Goal: Task Accomplishment & Management: Manage account settings

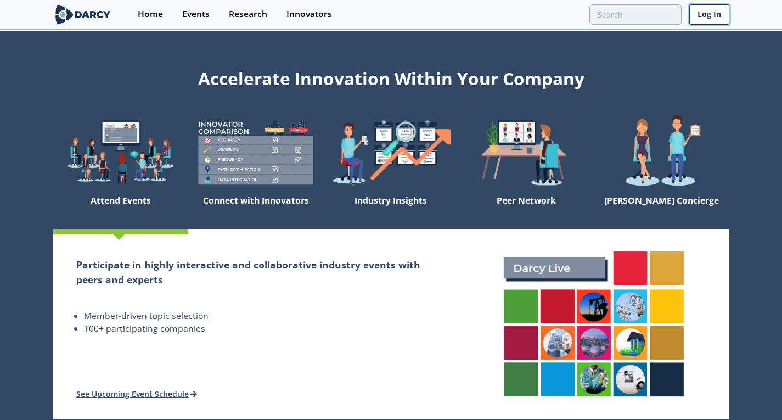
click at [706, 12] on link "Log In" at bounding box center [710, 14] width 40 height 20
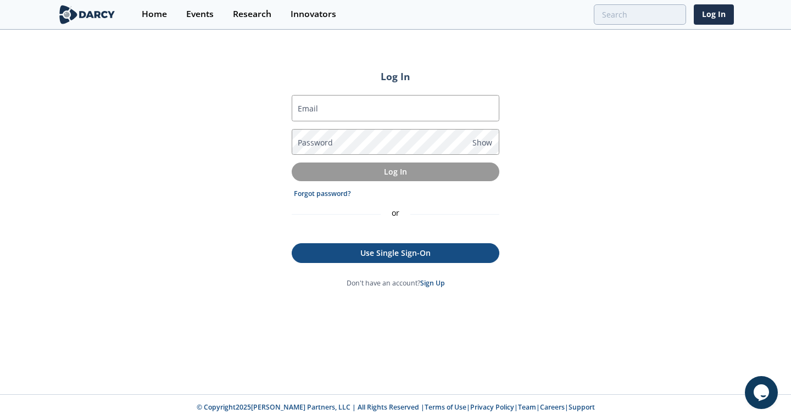
click at [409, 254] on p "Use Single Sign-On" at bounding box center [395, 253] width 191 height 12
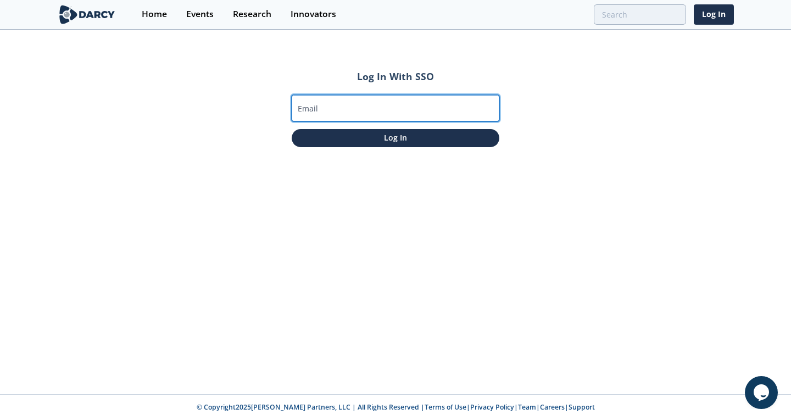
paste input "[EMAIL_ADDRESS][DOMAIN_NAME]"
click at [358, 108] on input "[EMAIL_ADDRESS][DOMAIN_NAME]" at bounding box center [396, 108] width 208 height 26
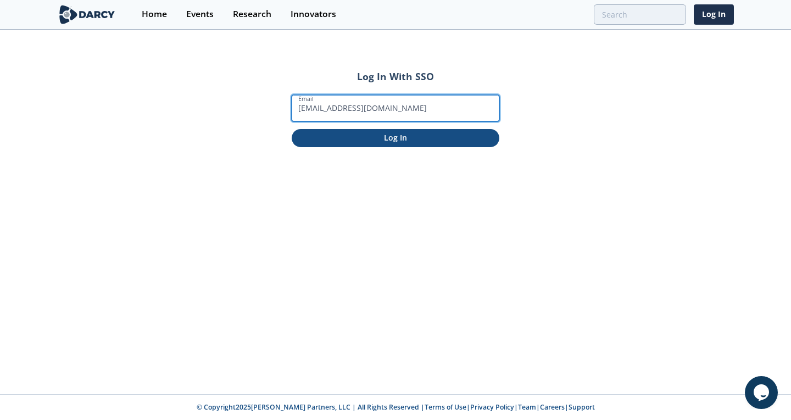
type input "[EMAIL_ADDRESS][DOMAIN_NAME]"
click at [362, 133] on p "Log In" at bounding box center [395, 138] width 192 height 12
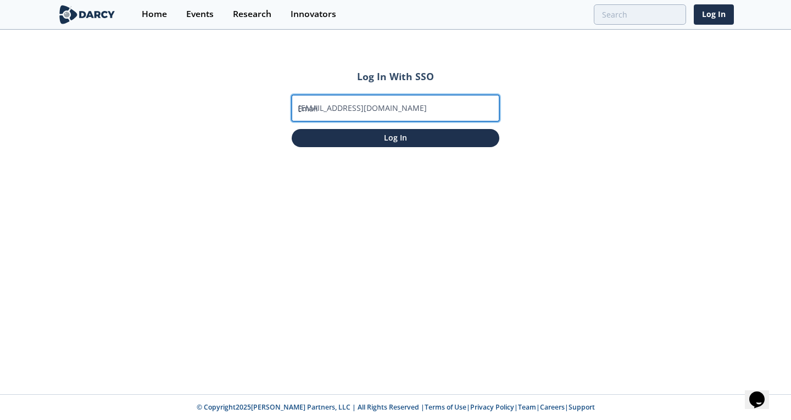
drag, startPoint x: 374, startPoint y: 109, endPoint x: 426, endPoint y: 114, distance: 52.3
click at [426, 114] on input "[EMAIL_ADDRESS][DOMAIN_NAME]" at bounding box center [396, 108] width 208 height 26
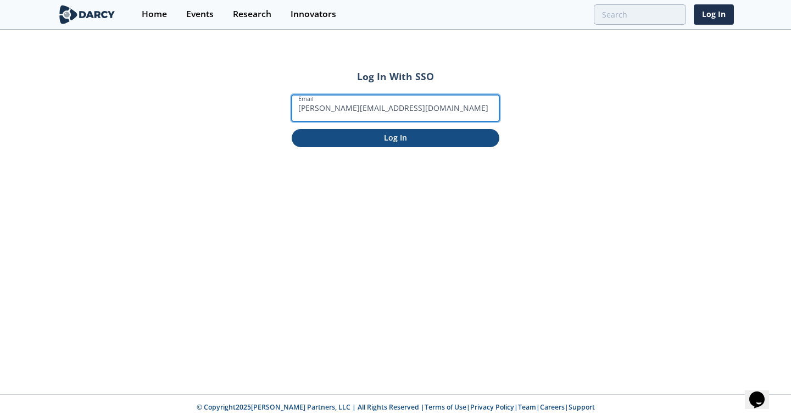
type input "rahul@darcypartners.com"
click at [373, 141] on p "Log In" at bounding box center [395, 138] width 192 height 12
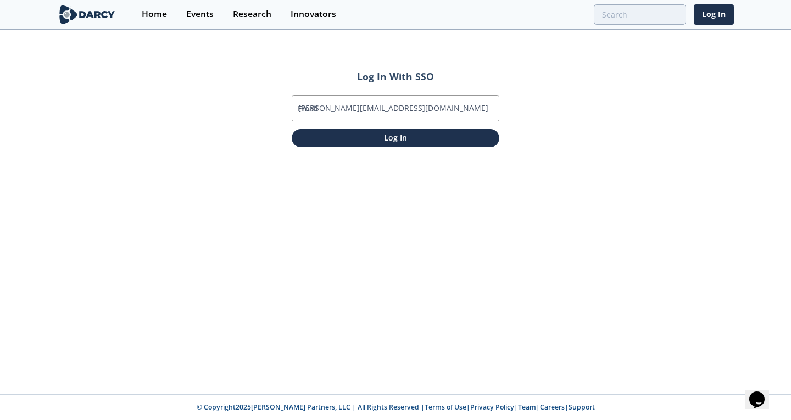
click at [228, 100] on div "Log In With SSO Email rahul@darcypartners.com Log In" at bounding box center [395, 212] width 791 height 363
click at [353, 113] on input "rahul@darcypartners.com" at bounding box center [396, 108] width 208 height 26
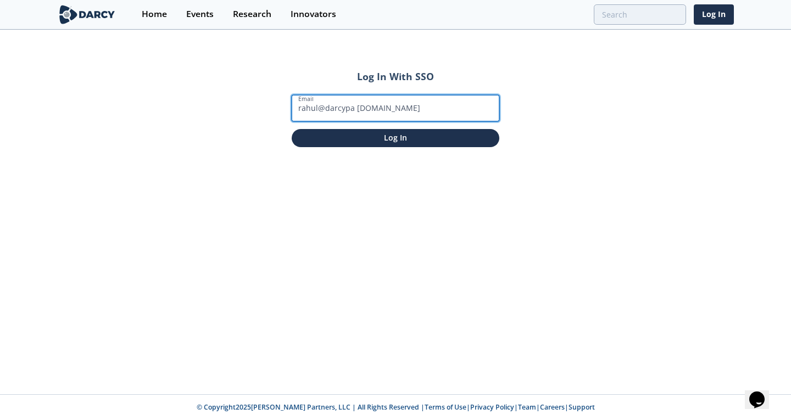
type input "rahul@darcypartners.com"
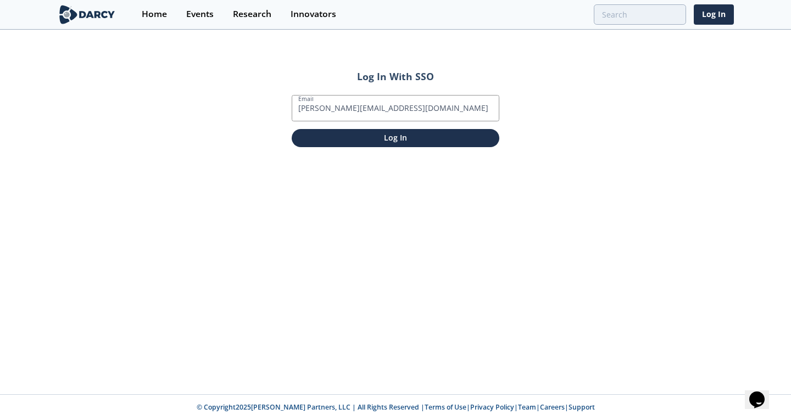
click at [563, 107] on div "Log In With SSO Email rahul@darcypartners.com Log In" at bounding box center [395, 212] width 791 height 363
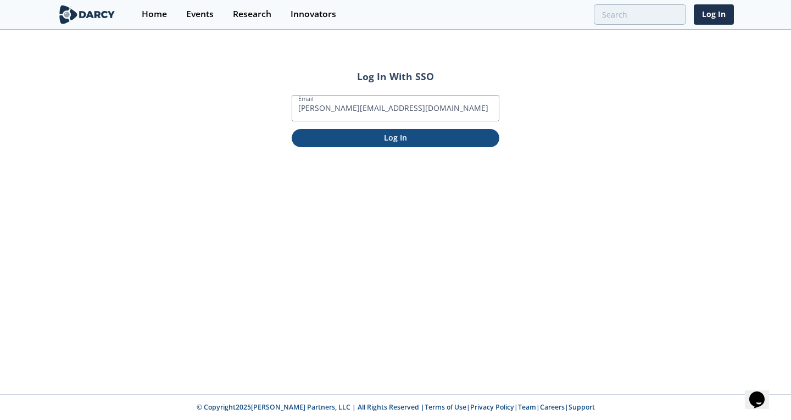
click at [407, 138] on p "Log In" at bounding box center [395, 138] width 192 height 12
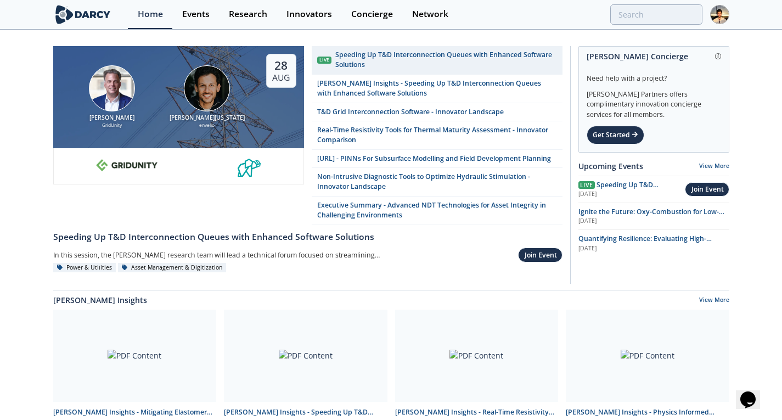
click at [717, 21] on img at bounding box center [720, 14] width 19 height 19
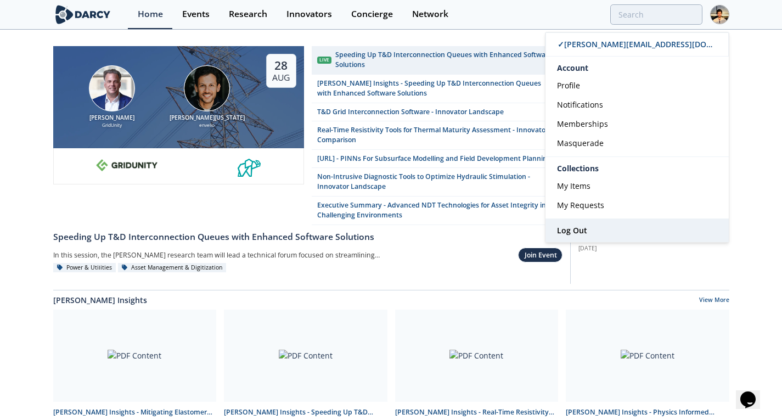
click at [613, 232] on link "Log Out" at bounding box center [637, 230] width 183 height 23
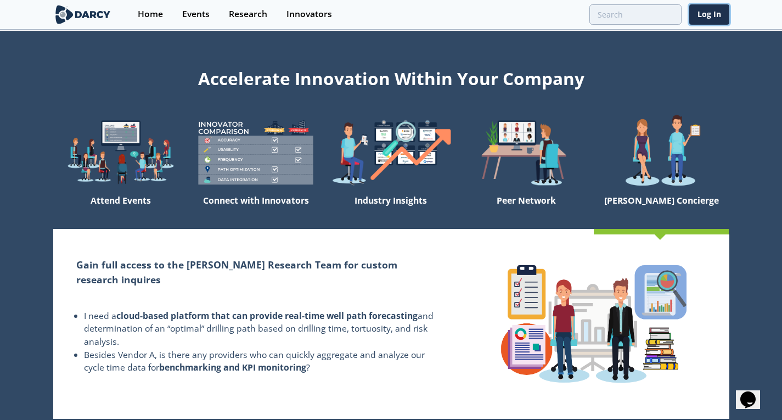
click at [713, 6] on link "Log In" at bounding box center [710, 14] width 40 height 20
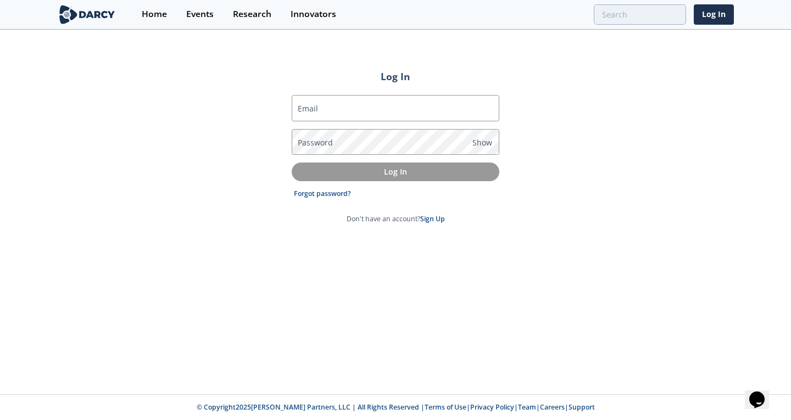
click at [379, 207] on form "Email Password Show Log In Forgot password? Don't have an account? Sign Up" at bounding box center [396, 159] width 208 height 129
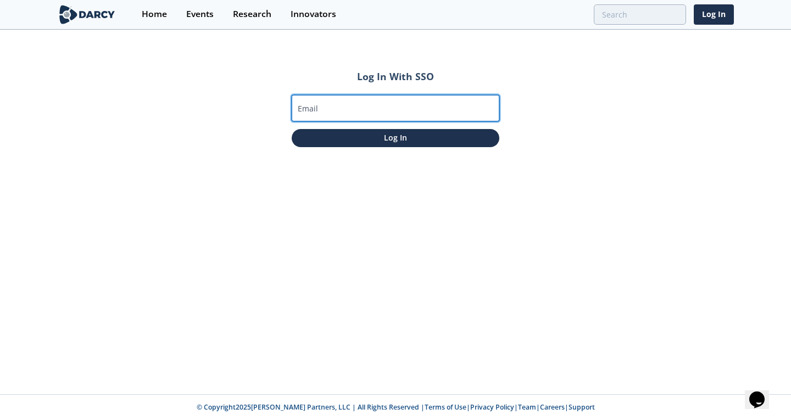
click at [355, 104] on input "Email" at bounding box center [396, 108] width 208 height 26
type input "[PERSON_NAME][EMAIL_ADDRESS][DOMAIN_NAME]"
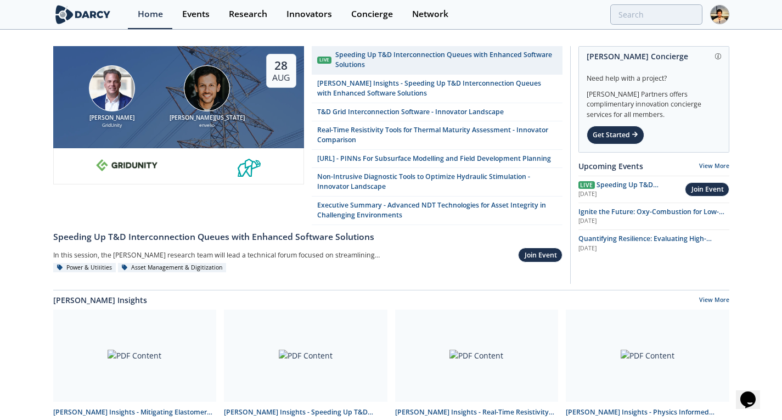
click at [718, 12] on img at bounding box center [720, 14] width 19 height 19
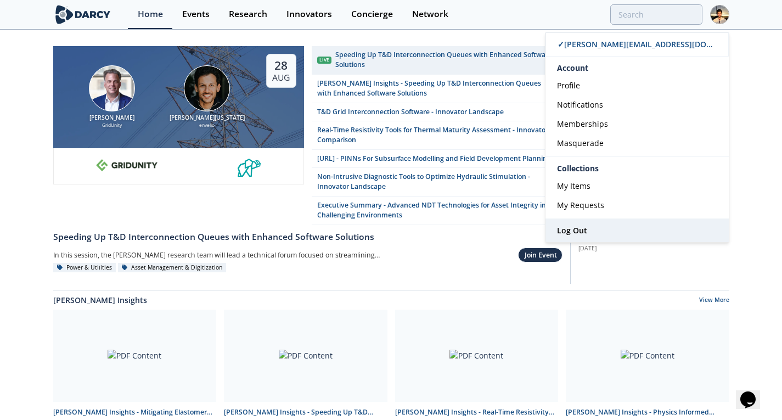
click at [608, 230] on link "Log Out" at bounding box center [637, 230] width 183 height 23
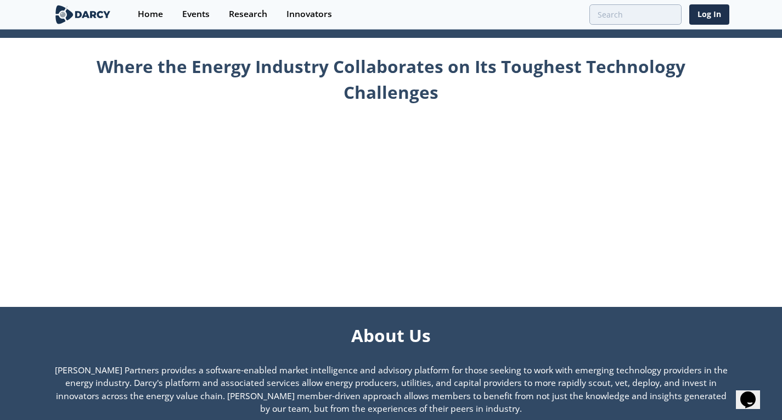
scroll to position [504, 0]
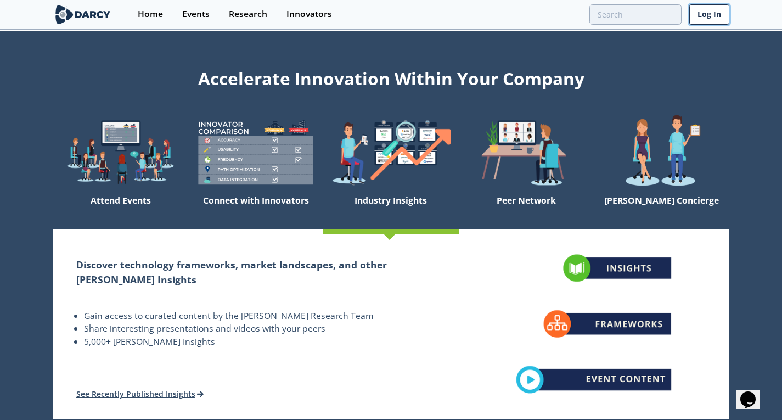
click at [711, 10] on link "Log In" at bounding box center [710, 14] width 40 height 20
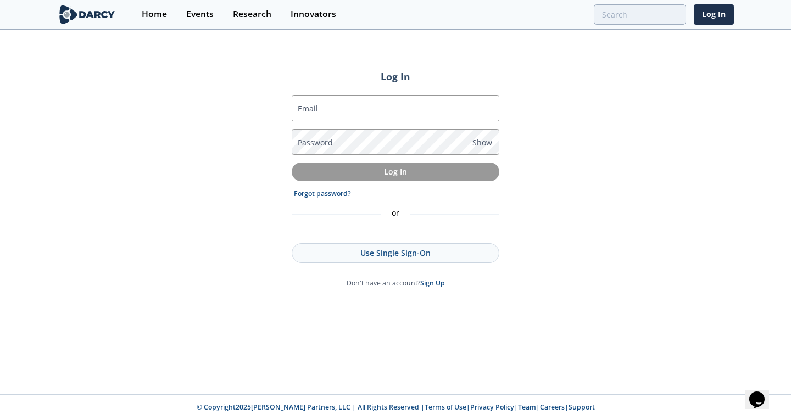
type input "[PERSON_NAME][EMAIL_ADDRESS][DOMAIN_NAME]"
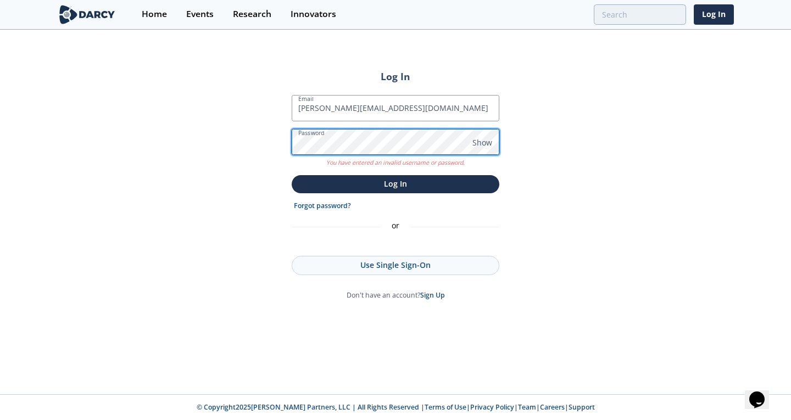
click at [292, 175] on button "Log In" at bounding box center [396, 184] width 208 height 18
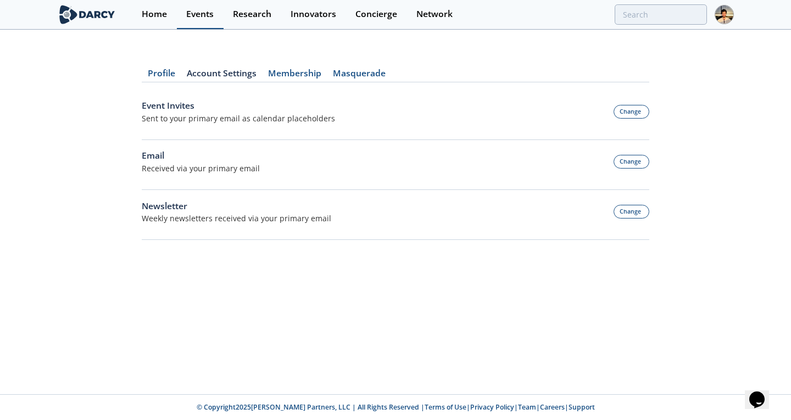
click at [210, 20] on link "Events" at bounding box center [200, 14] width 47 height 29
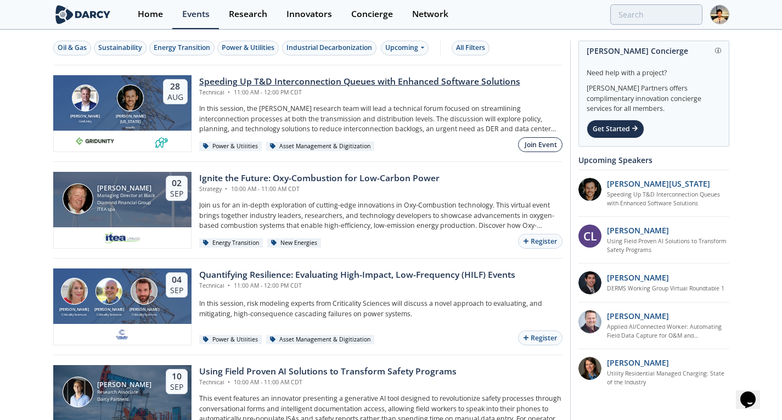
click at [530, 143] on div "Join Event" at bounding box center [541, 145] width 32 height 10
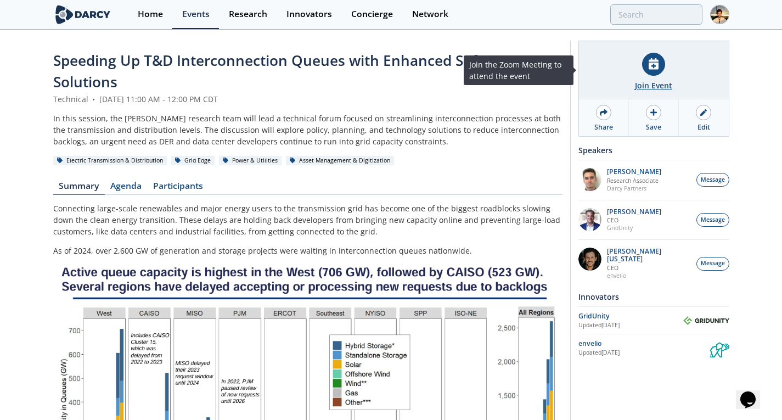
click at [659, 67] on div at bounding box center [653, 64] width 23 height 23
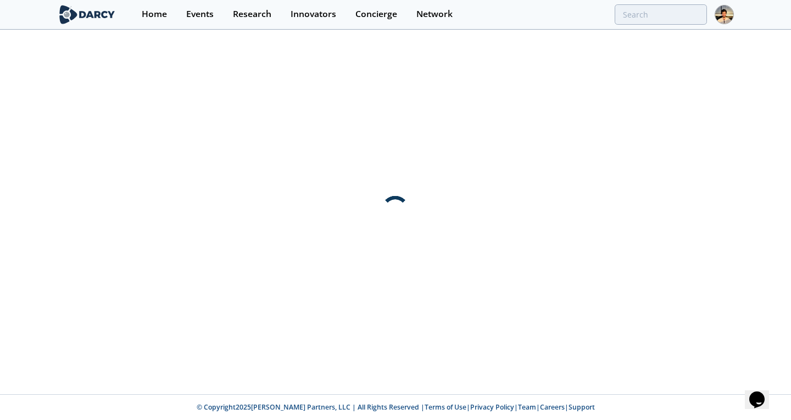
click at [722, 24] on img at bounding box center [723, 14] width 19 height 19
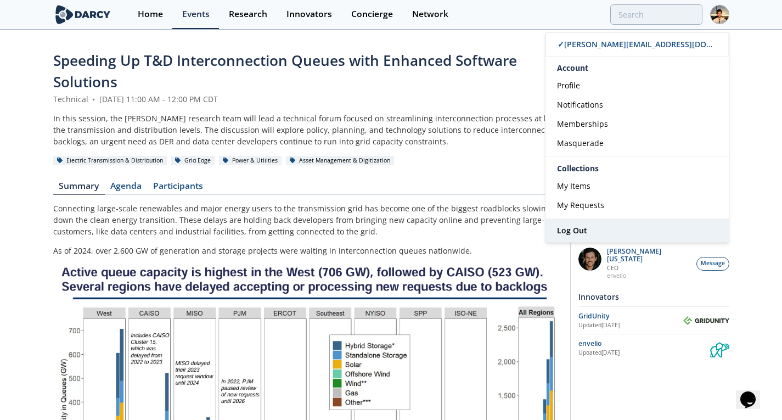
click at [601, 225] on link "Log Out" at bounding box center [637, 230] width 183 height 23
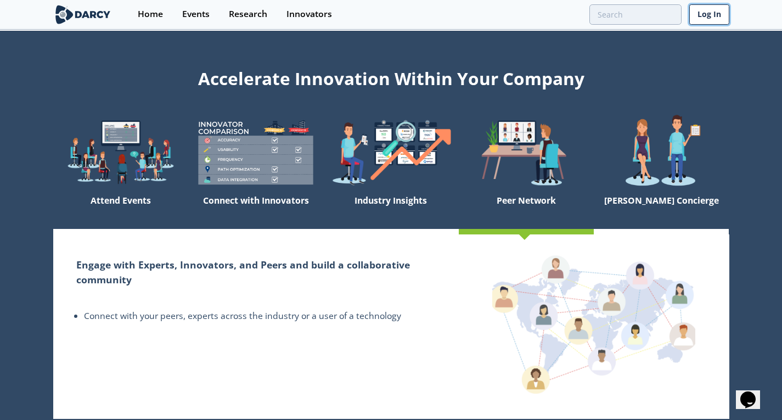
click at [706, 16] on link "Log In" at bounding box center [710, 14] width 40 height 20
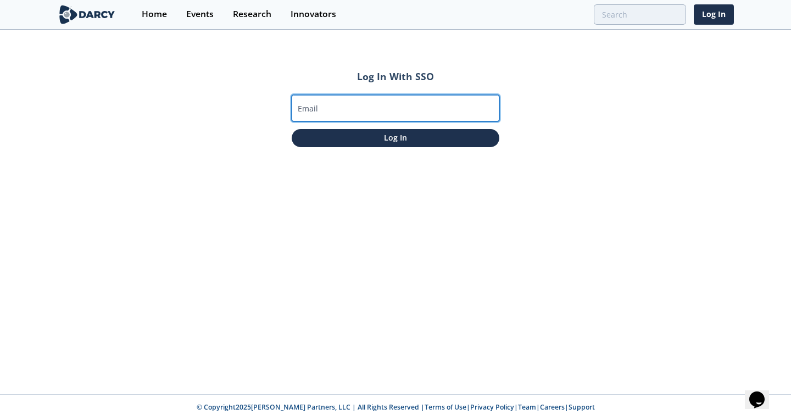
click at [330, 98] on input "Email" at bounding box center [396, 108] width 208 height 26
paste input "rahul@darcypartners.com"
type input "rahul@darcypartners.com"
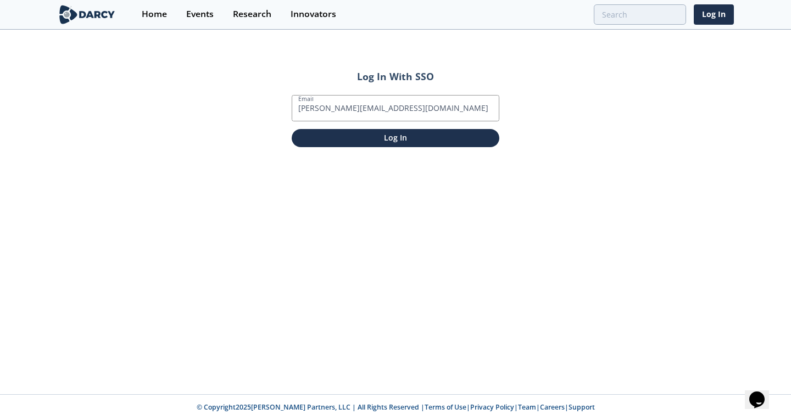
click at [227, 135] on div "Log In With SSO Email rahul@darcypartners.com Log In" at bounding box center [395, 212] width 791 height 363
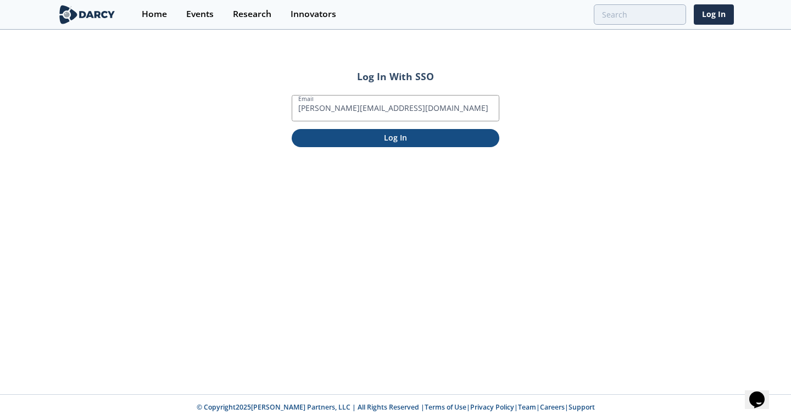
click at [368, 137] on p "Log In" at bounding box center [395, 138] width 192 height 12
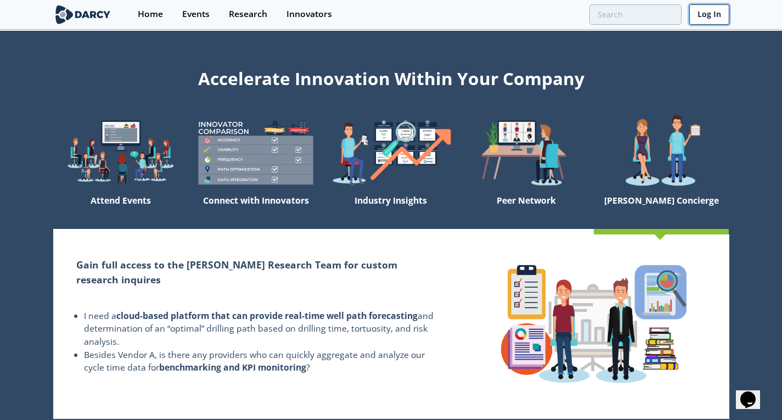
click at [708, 20] on link "Log In" at bounding box center [710, 14] width 40 height 20
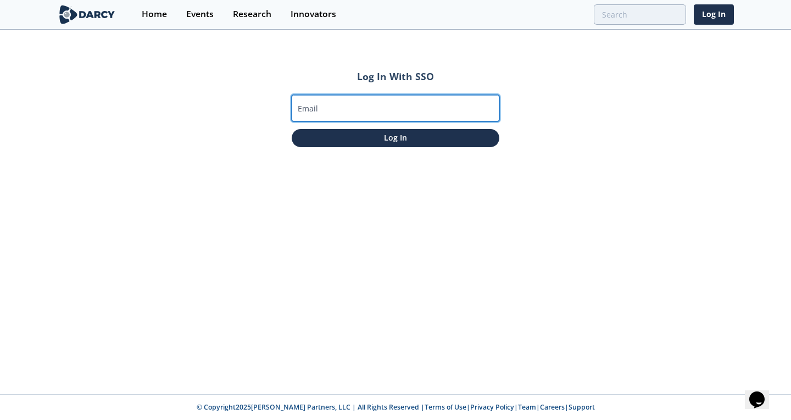
click at [325, 107] on input "Email" at bounding box center [396, 108] width 208 height 26
paste input "[PERSON_NAME][EMAIL_ADDRESS][DOMAIN_NAME]"
type input "[PERSON_NAME][EMAIL_ADDRESS][DOMAIN_NAME]"
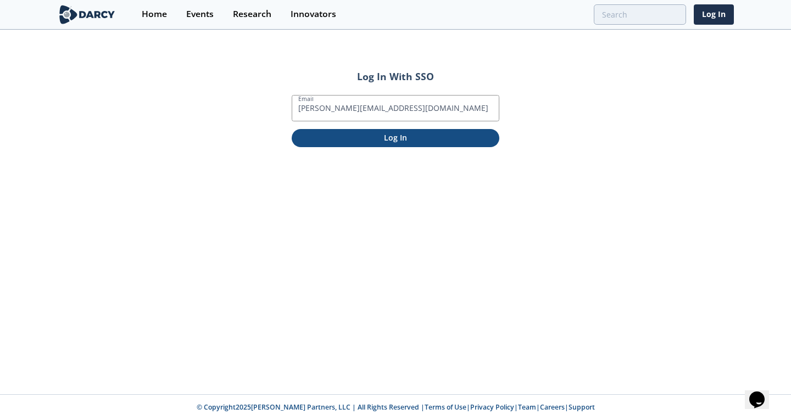
drag, startPoint x: 248, startPoint y: 125, endPoint x: 343, endPoint y: 129, distance: 95.1
click at [343, 129] on div "Log In With SSO Email rahul@darcypartners.com Log In" at bounding box center [395, 212] width 791 height 363
click at [343, 129] on button "Log In" at bounding box center [396, 138] width 208 height 18
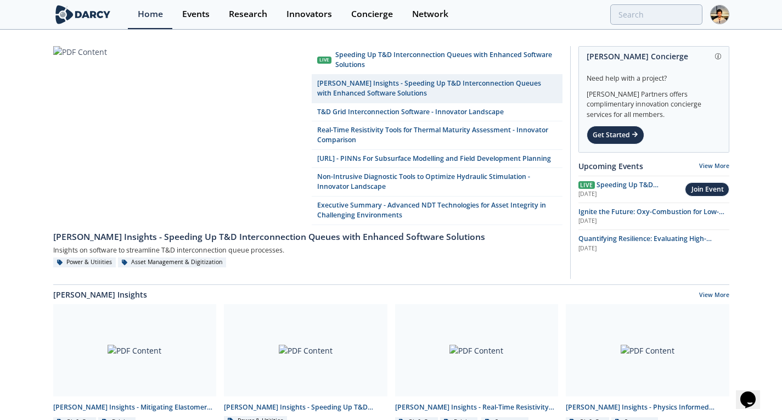
click at [722, 28] on div at bounding box center [720, 14] width 19 height 29
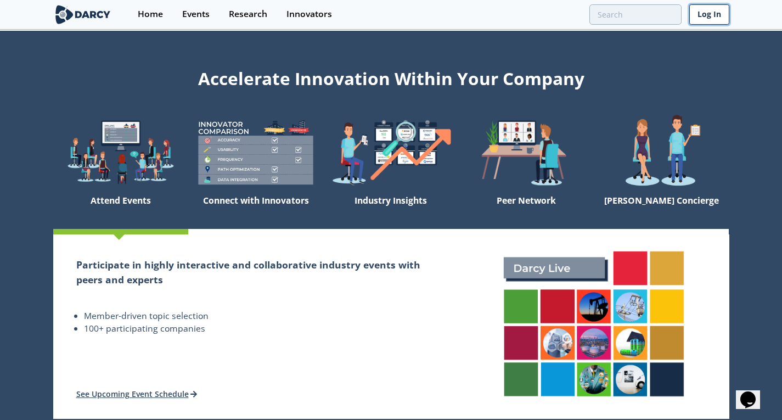
click at [712, 14] on link "Log In" at bounding box center [710, 14] width 40 height 20
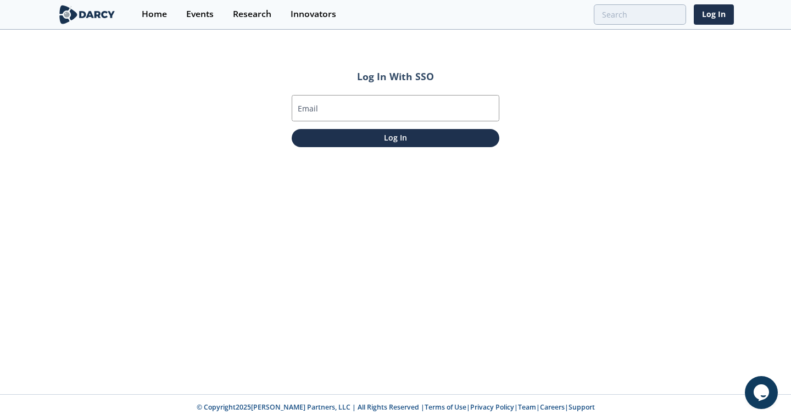
click at [316, 111] on label "Email" at bounding box center [308, 109] width 20 height 12
click at [316, 111] on input "Email" at bounding box center [396, 108] width 208 height 26
type input "[PERSON_NAME][EMAIL_ADDRESS][DOMAIN_NAME]"
